Goal: Check status

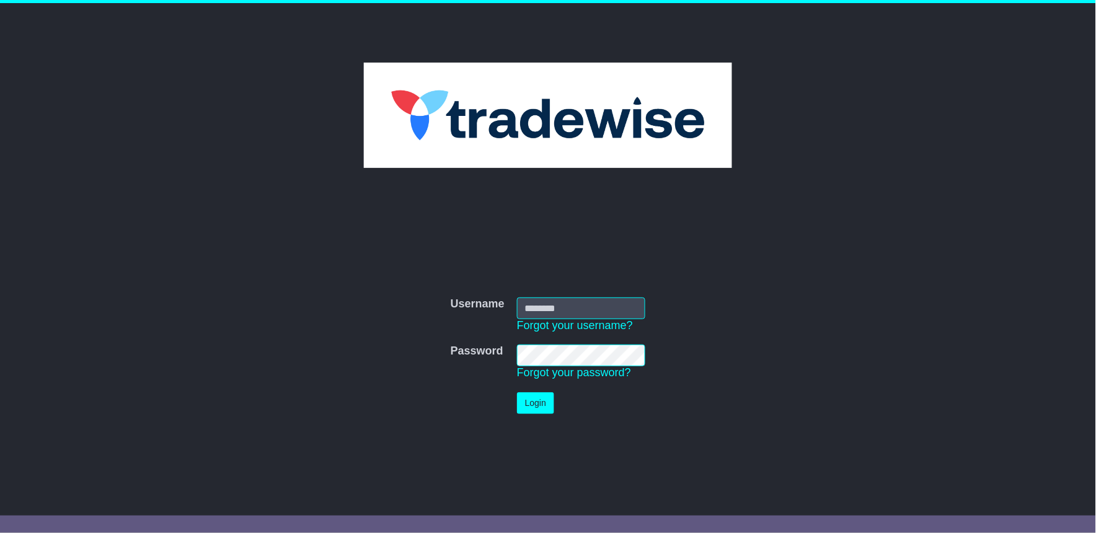
type input "**********"
click at [532, 407] on button "Login" at bounding box center [535, 403] width 37 height 22
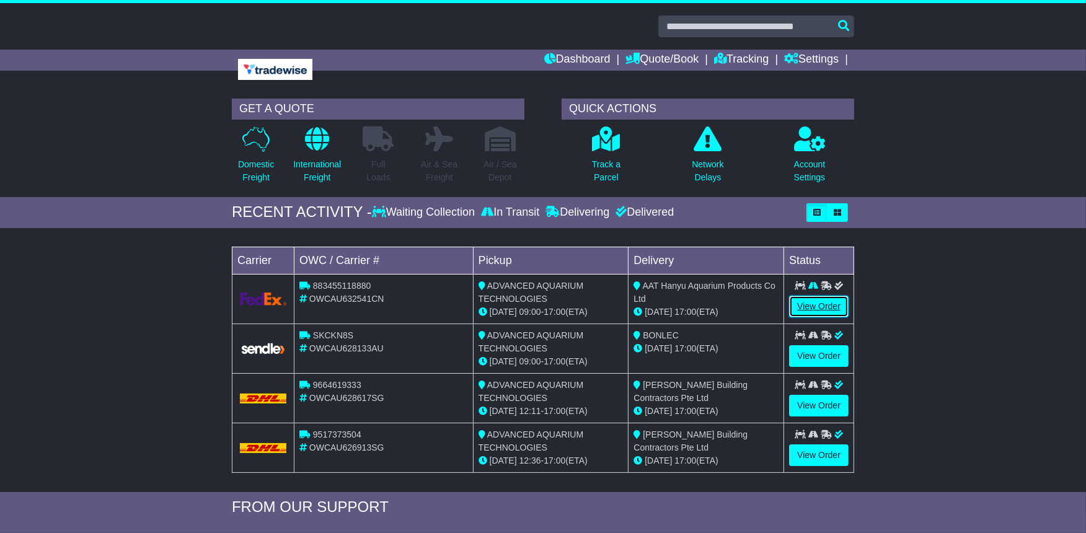
click at [812, 307] on link "View Order" at bounding box center [819, 307] width 60 height 22
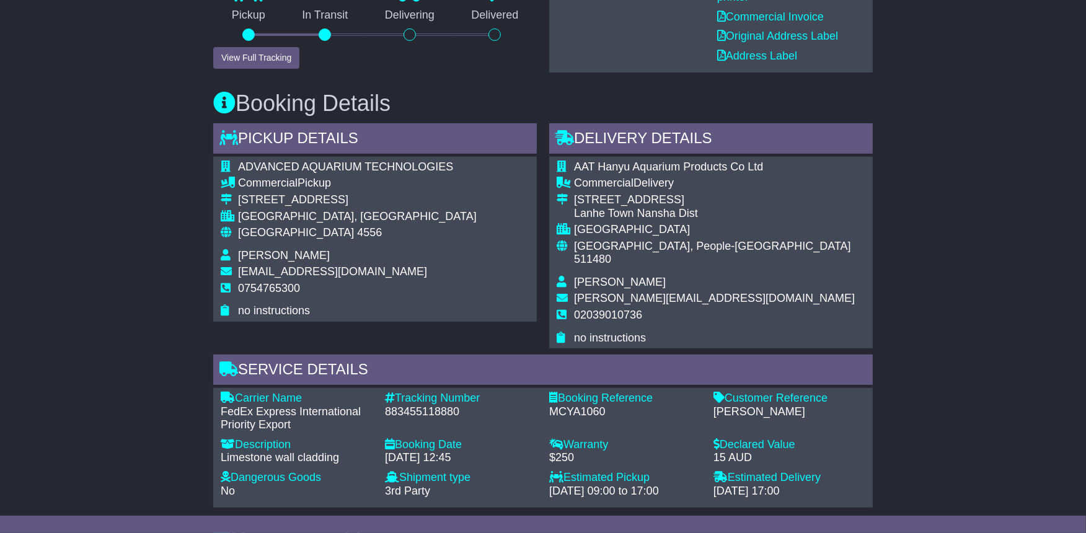
scroll to position [413, 0]
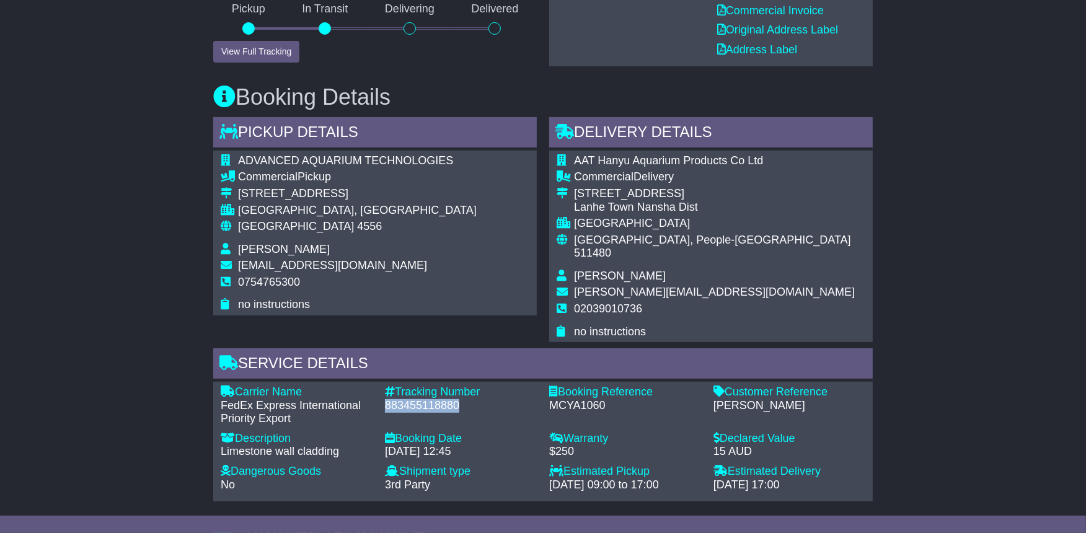
drag, startPoint x: 386, startPoint y: 381, endPoint x: 463, endPoint y: 375, distance: 76.6
click at [463, 399] on div "883455118880" at bounding box center [461, 406] width 152 height 14
drag, startPoint x: 463, startPoint y: 375, endPoint x: 446, endPoint y: 381, distance: 17.3
copy div "883455118880"
